Goal: Navigation & Orientation: Find specific page/section

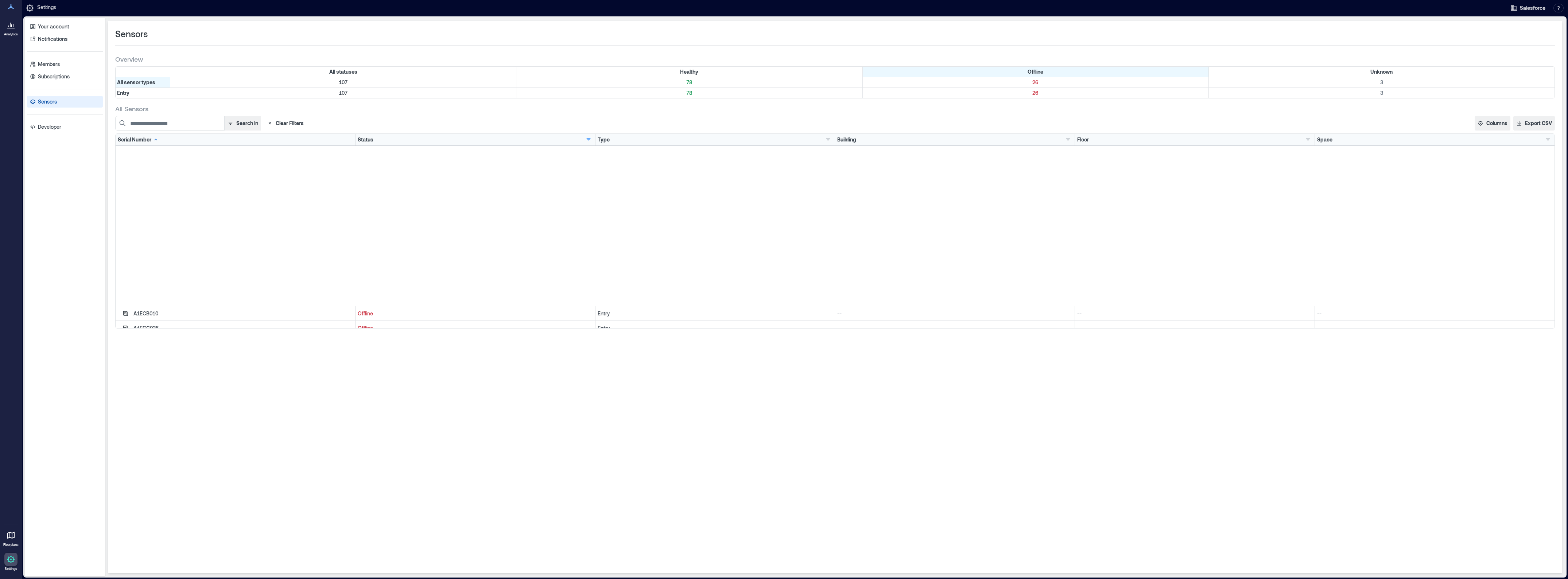
scroll to position [203, 0]
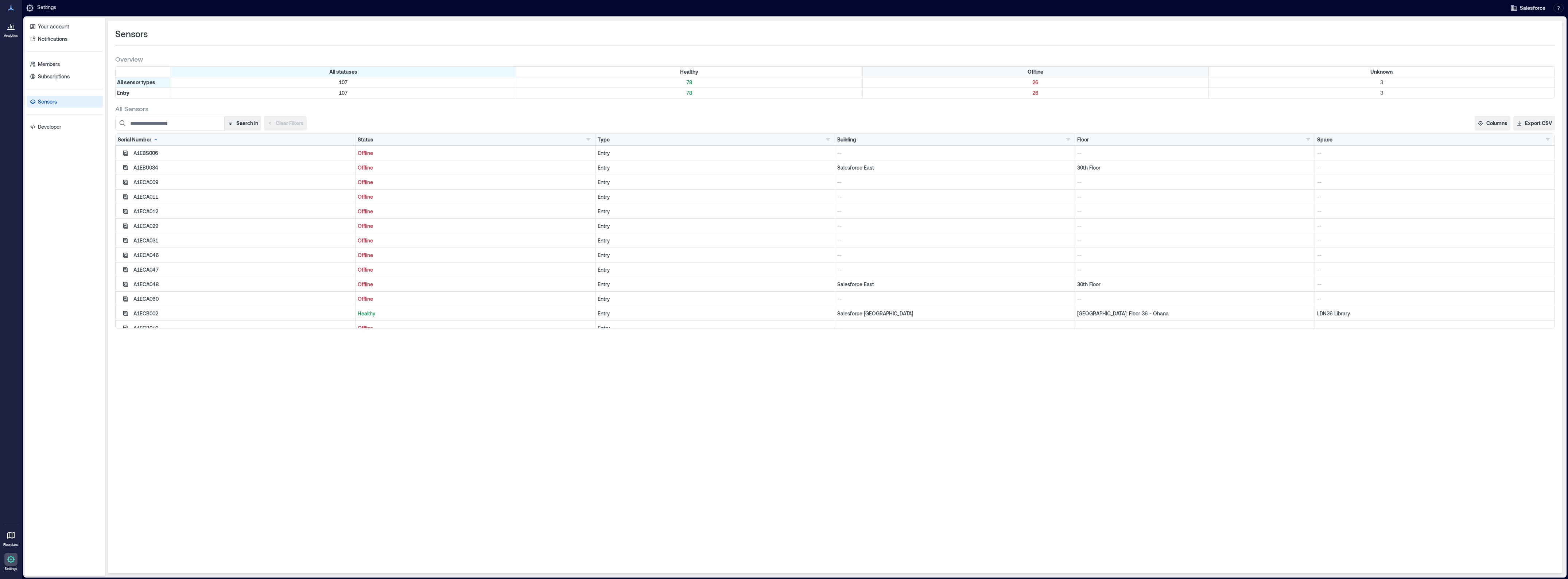
click at [953, 67] on div "Offline" at bounding box center [1036, 72] width 346 height 10
click at [586, 75] on div "Healthy" at bounding box center [689, 72] width 346 height 10
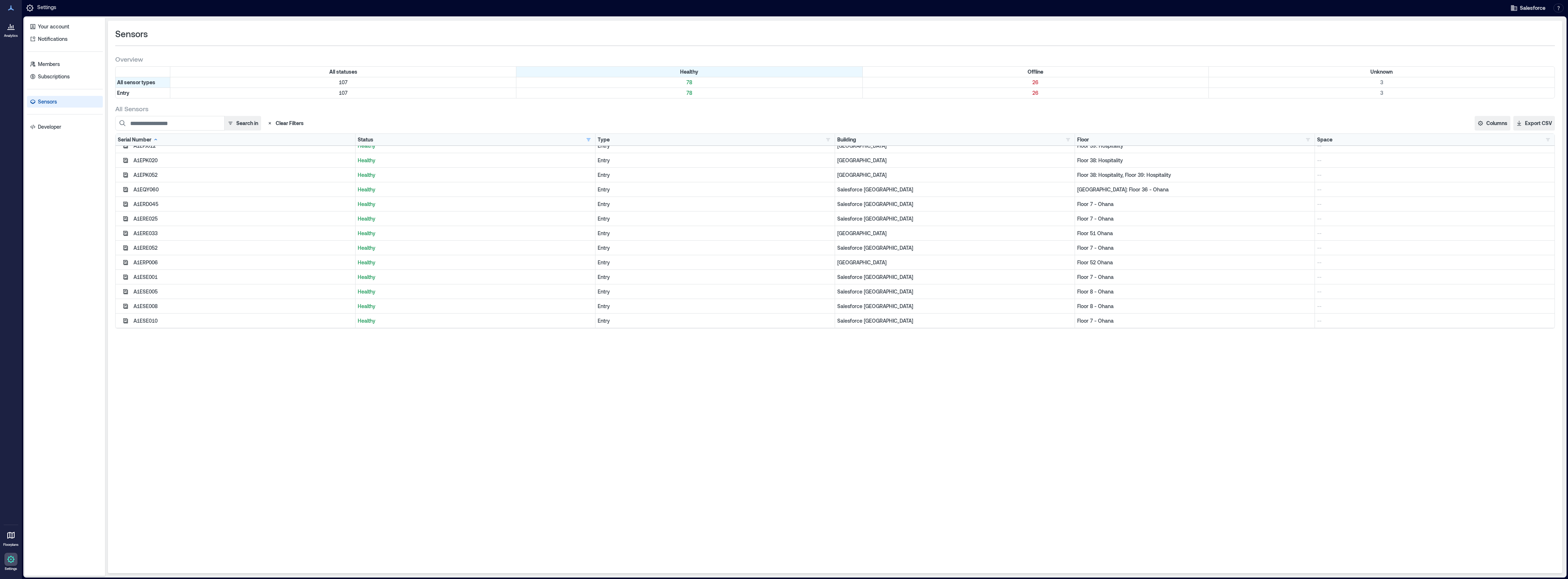
scroll to position [270, 0]
click at [848, 139] on div "Building" at bounding box center [846, 139] width 19 height 7
click at [10, 33] on link "Analytics" at bounding box center [11, 28] width 18 height 22
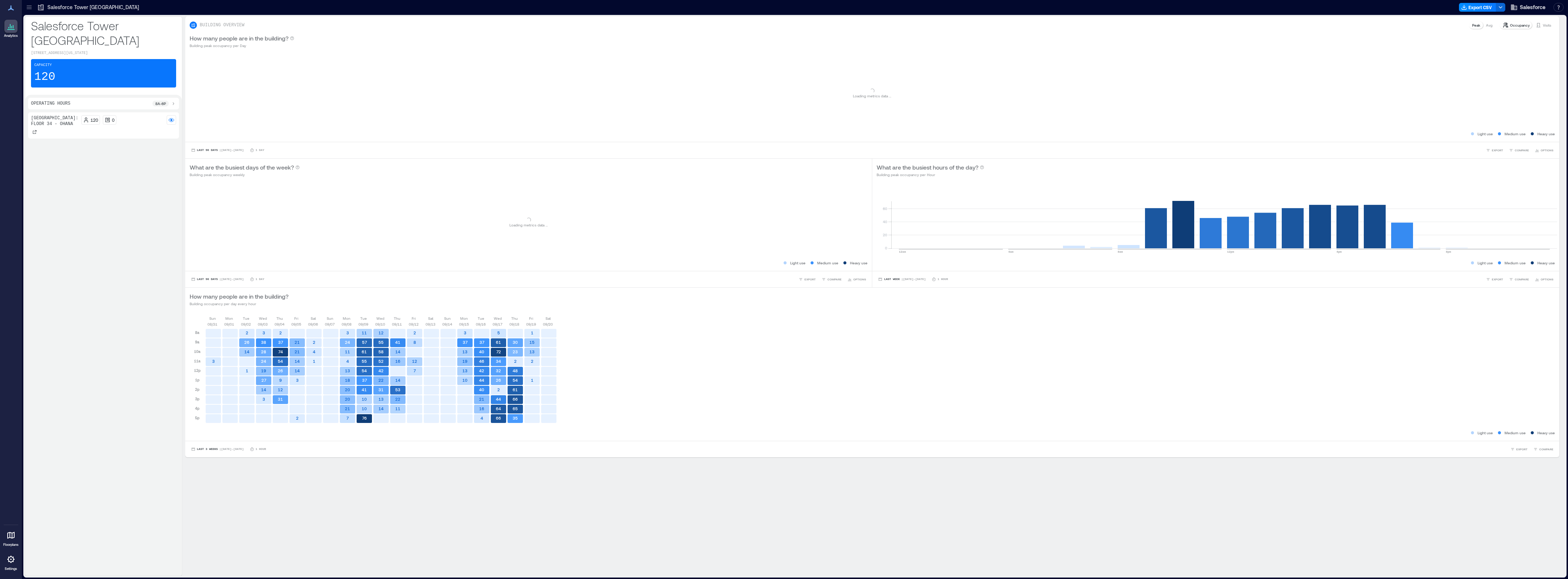
click at [13, 535] on icon at bounding box center [11, 535] width 9 height 9
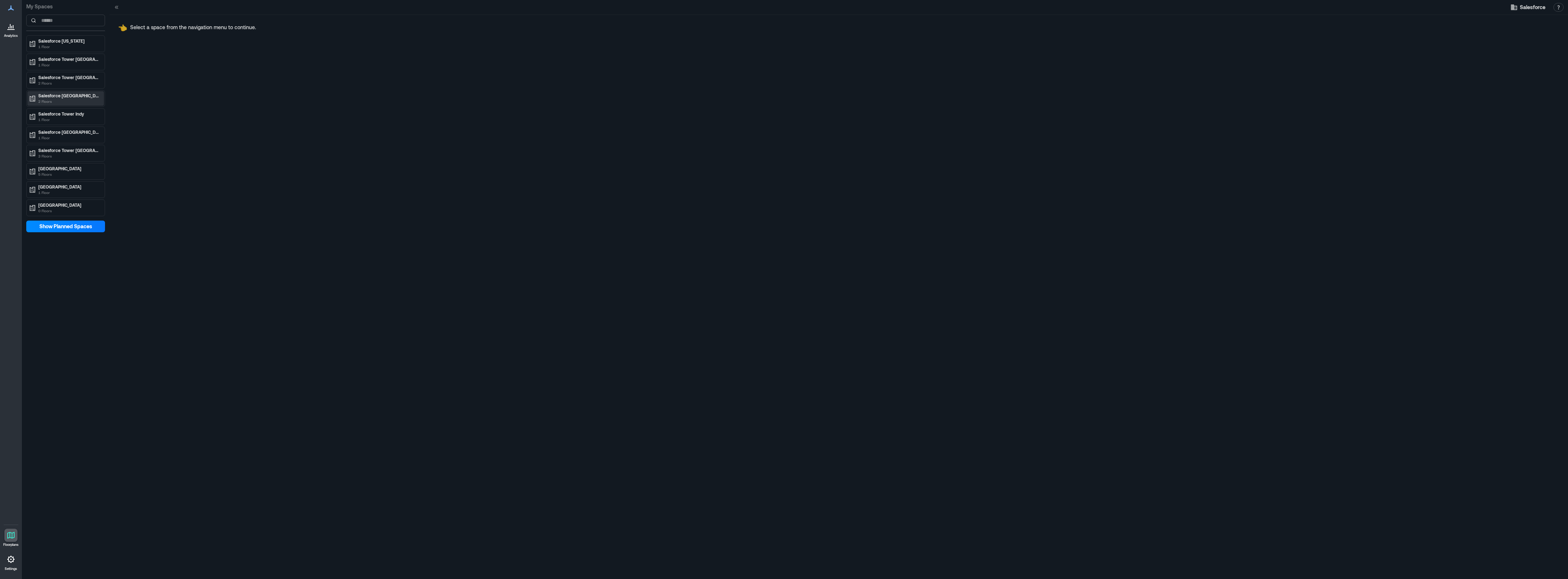
click at [81, 99] on p "Salesforce Tower Dublin" at bounding box center [69, 95] width 62 height 6
click at [77, 114] on div "Floor 7 - Ohana" at bounding box center [64, 110] width 70 height 7
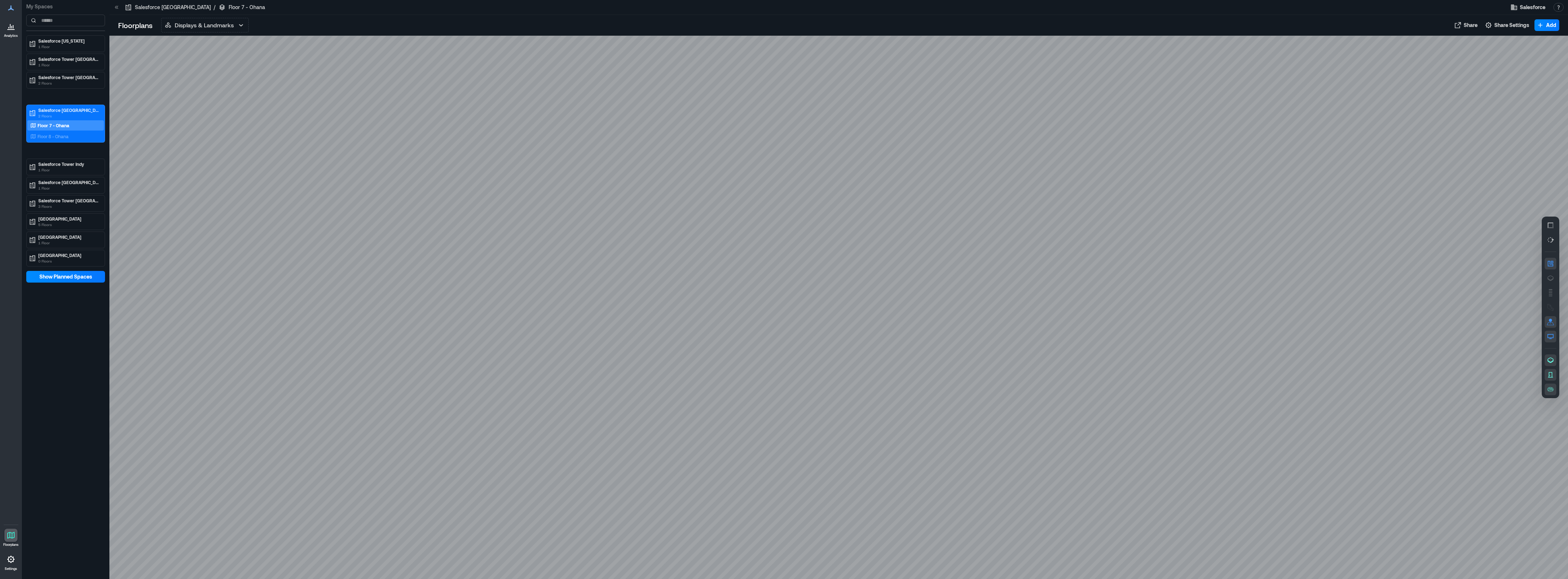
click at [1552, 363] on icon "button" at bounding box center [1550, 359] width 7 height 7
click at [1549, 282] on button "button" at bounding box center [1550, 278] width 12 height 12
click at [895, 354] on div "A1ESE010" at bounding box center [839, 307] width 1458 height 543
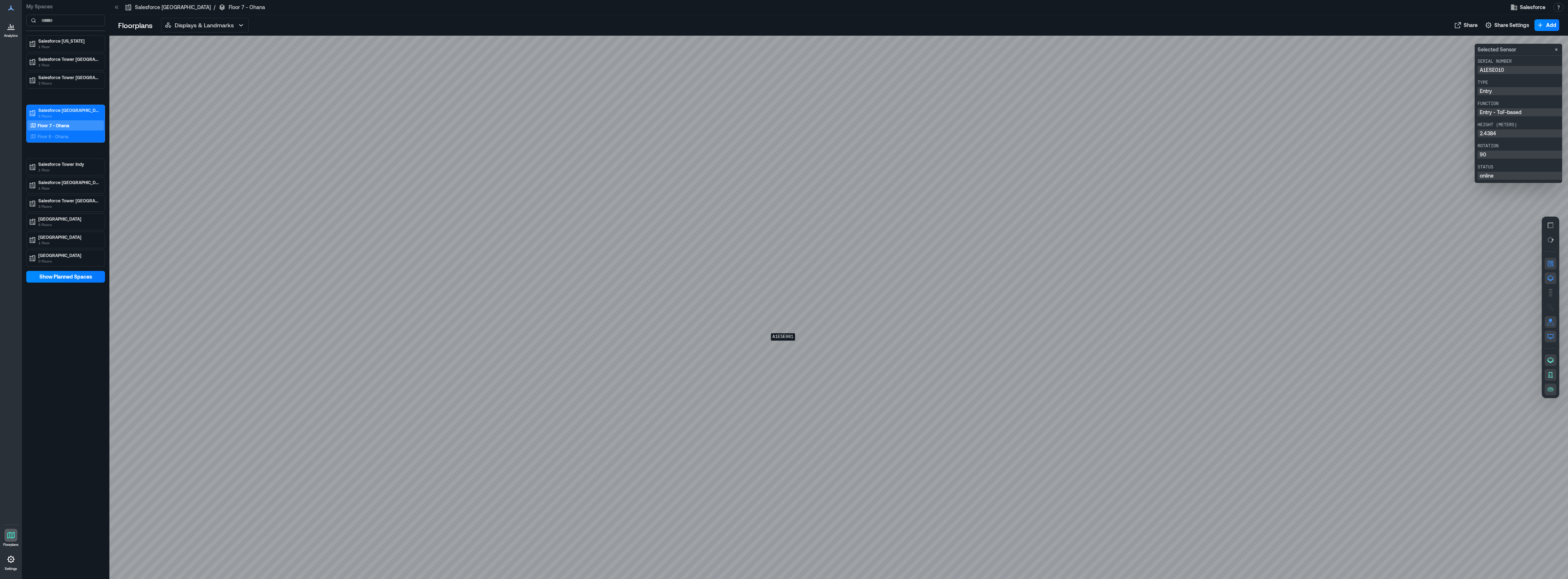
click at [783, 345] on div "A1ESE001" at bounding box center [839, 307] width 1458 height 543
click at [781, 354] on div "A1ERD045" at bounding box center [839, 307] width 1458 height 543
click at [839, 199] on div "A1ERE025" at bounding box center [839, 307] width 1458 height 543
